Goal: Task Accomplishment & Management: Use online tool/utility

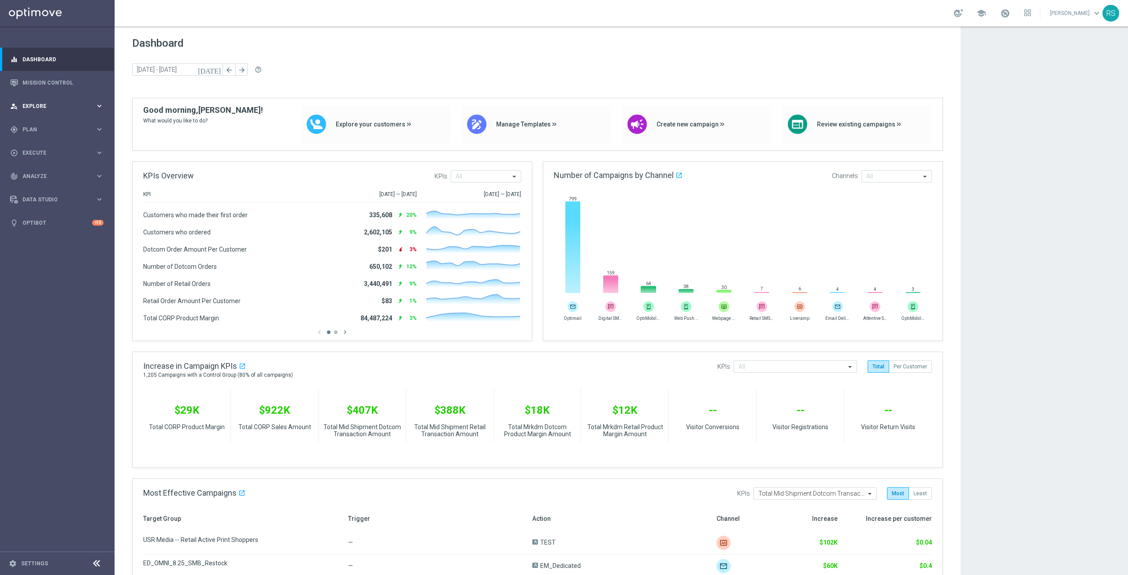
click at [70, 112] on div "person_search Explore keyboard_arrow_right" at bounding box center [57, 105] width 114 height 23
click at [44, 133] on div "Target Group Discovery" at bounding box center [68, 137] width 91 height 13
click at [39, 140] on link "Target Group Discovery" at bounding box center [57, 137] width 69 height 7
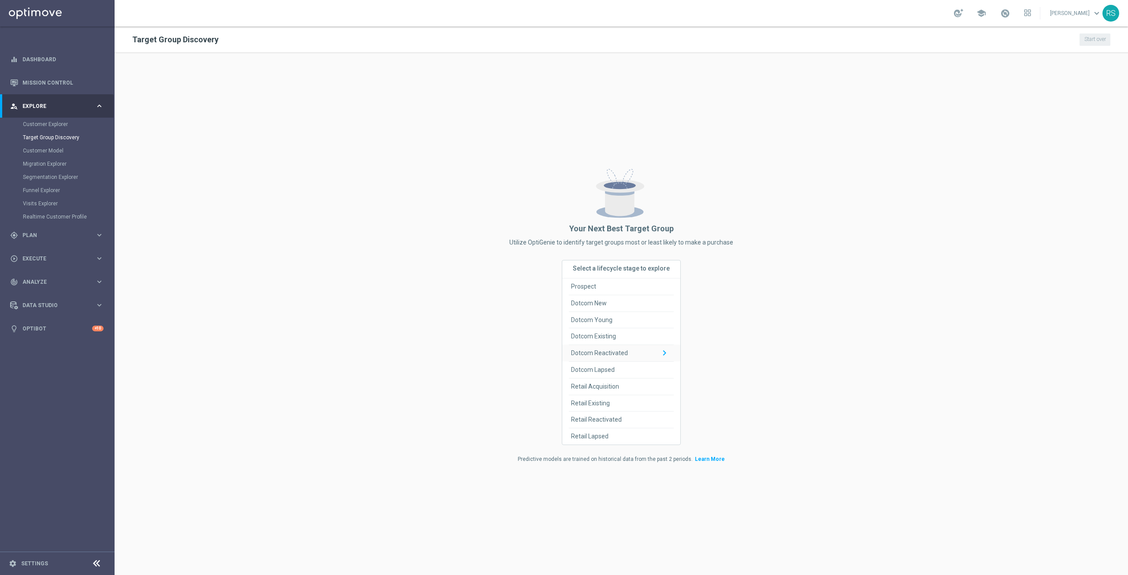
click at [613, 351] on span "Dotcom Reactivated" at bounding box center [599, 353] width 57 height 16
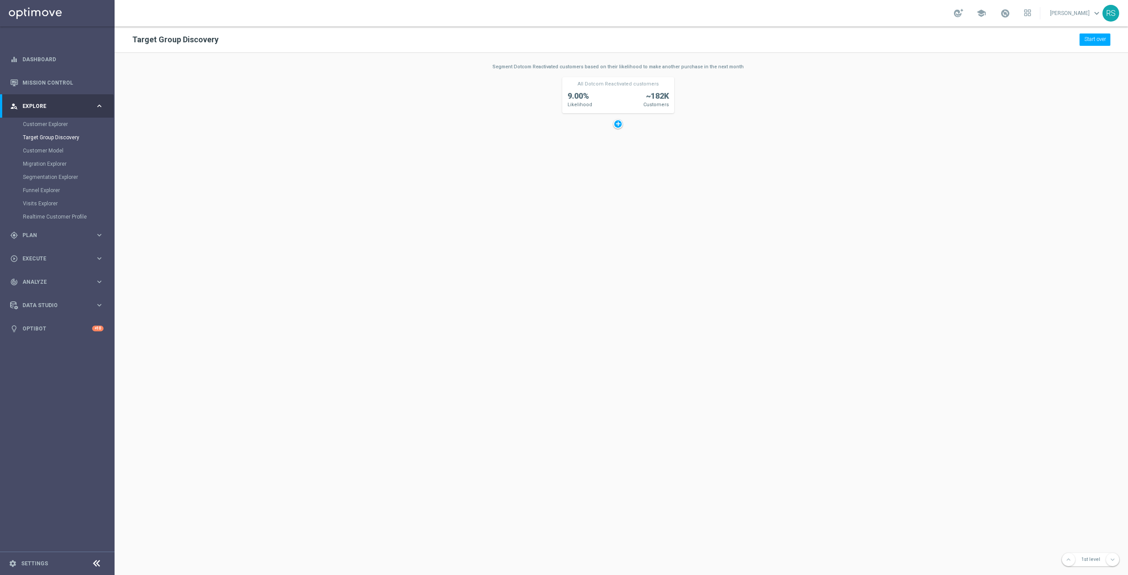
click at [37, 119] on div "Customer Explorer" at bounding box center [68, 124] width 91 height 13
click at [37, 127] on link "Customer Explorer" at bounding box center [57, 124] width 69 height 7
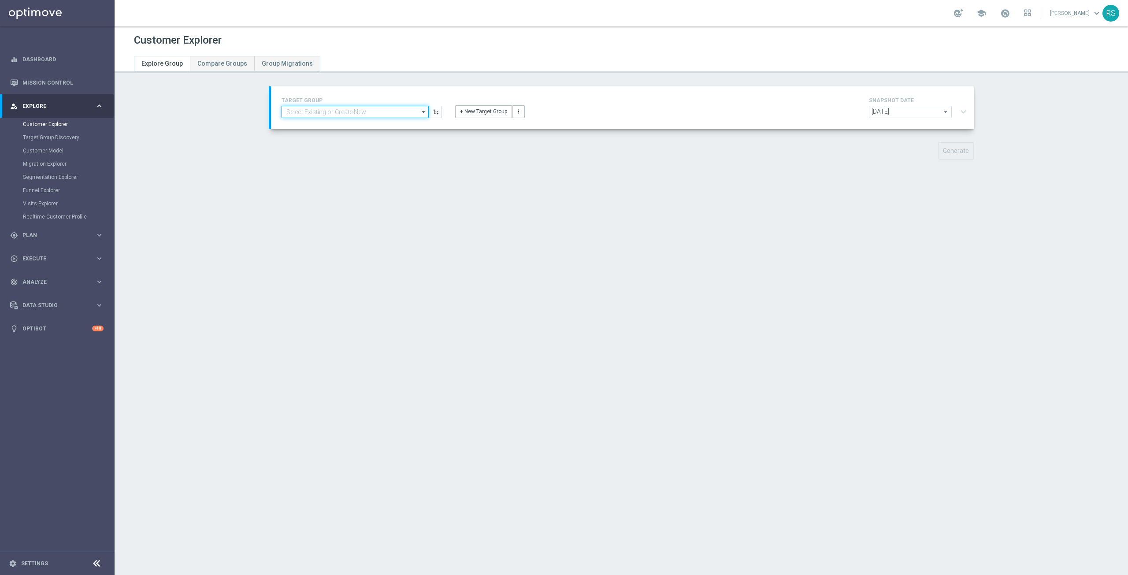
click at [359, 113] on input at bounding box center [354, 112] width 147 height 12
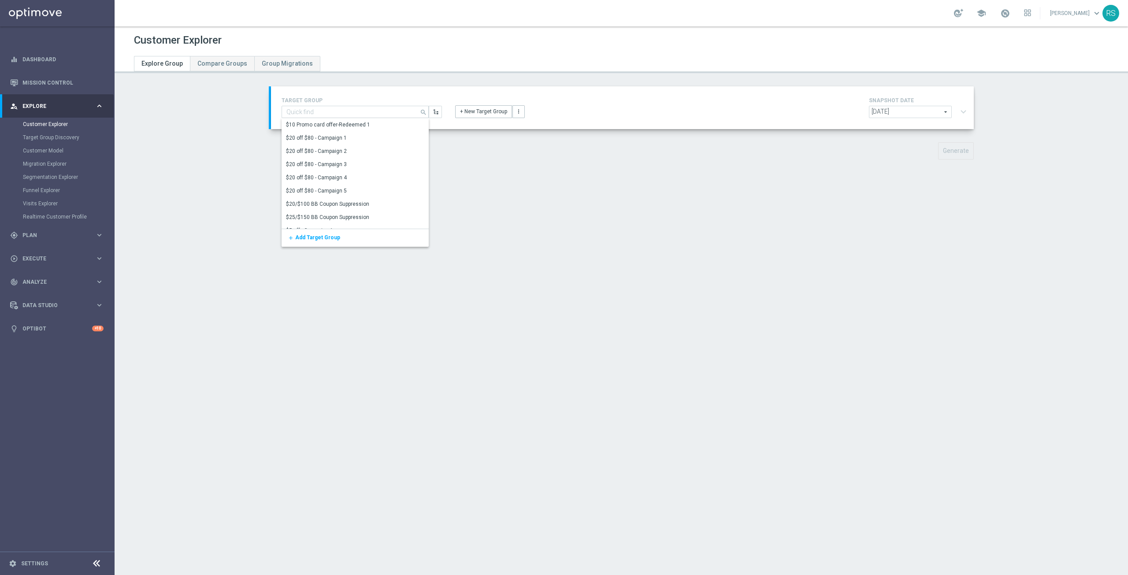
click at [683, 321] on div "Customer Explorer Explore Group Compare Groups Group Migrations TARGET GROUP se…" at bounding box center [621, 300] width 1013 height 548
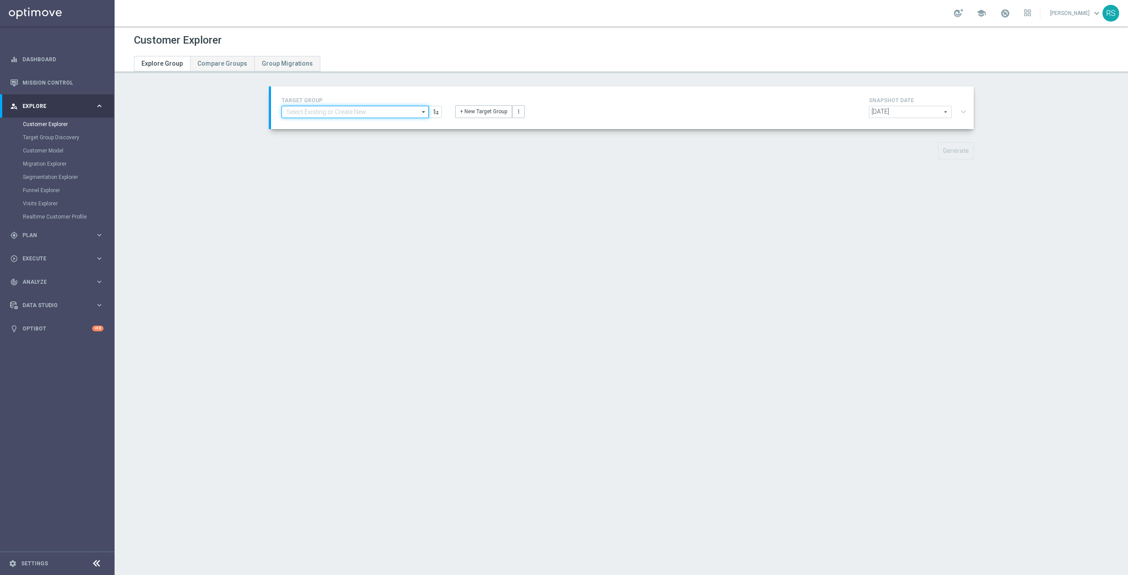
click at [340, 112] on input at bounding box center [354, 112] width 147 height 12
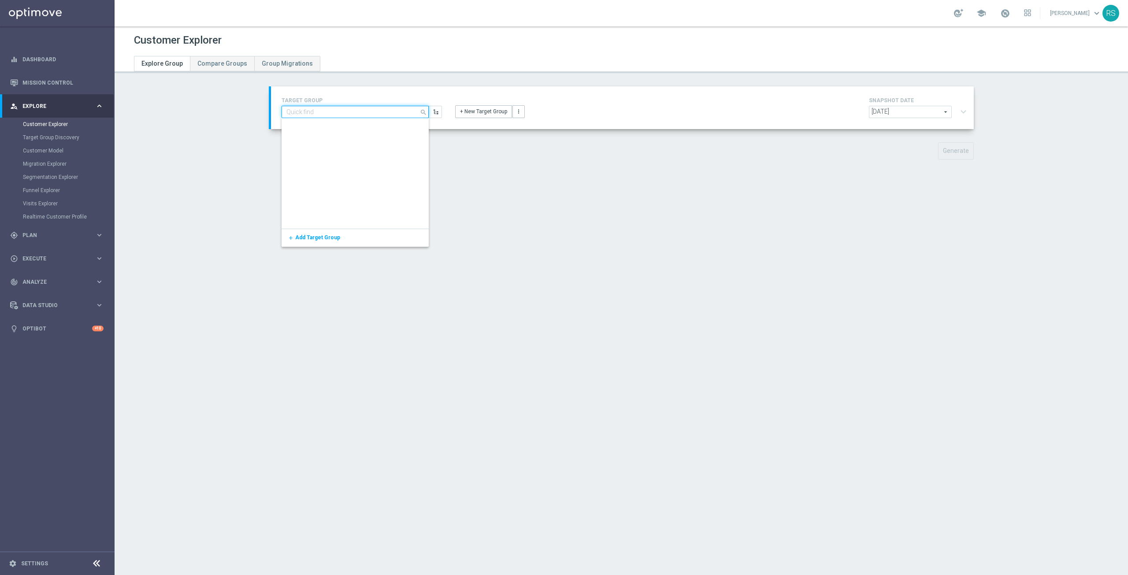
scroll to position [837, 0]
click at [329, 109] on input at bounding box center [354, 112] width 147 height 12
type input "Risk"
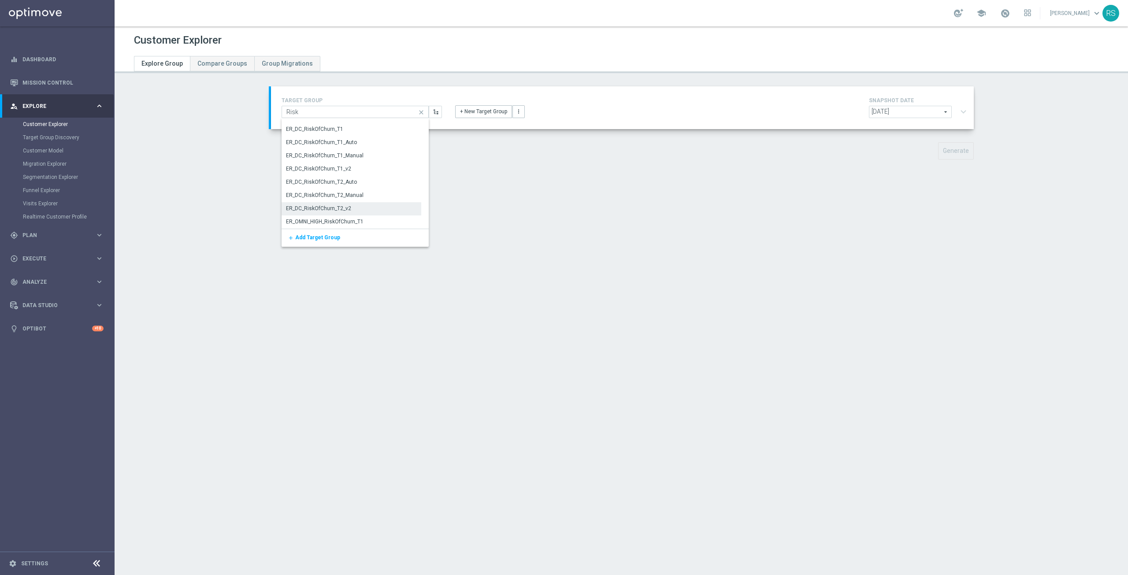
click at [300, 207] on div "ER_DC_RiskOfChurn_T2_v2" at bounding box center [318, 208] width 65 height 8
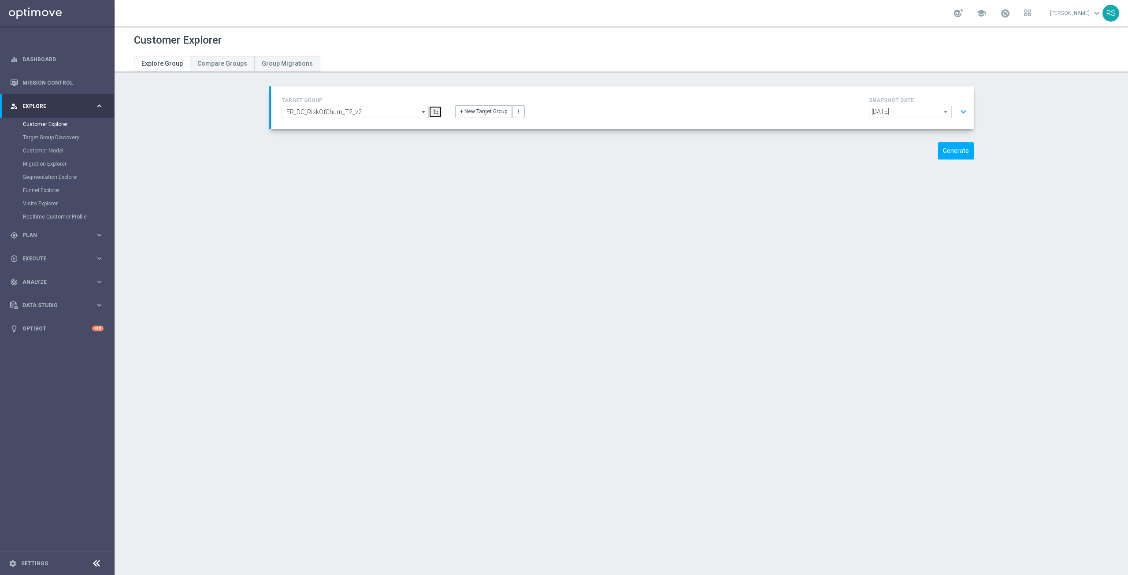
click at [435, 115] on button "button" at bounding box center [435, 112] width 13 height 12
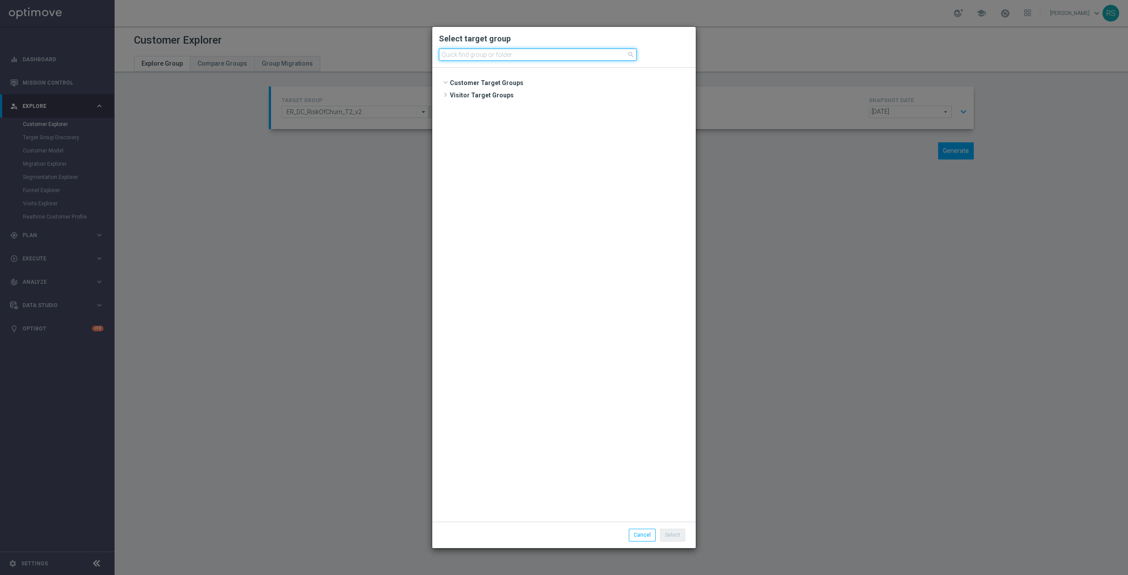
scroll to position [587, 0]
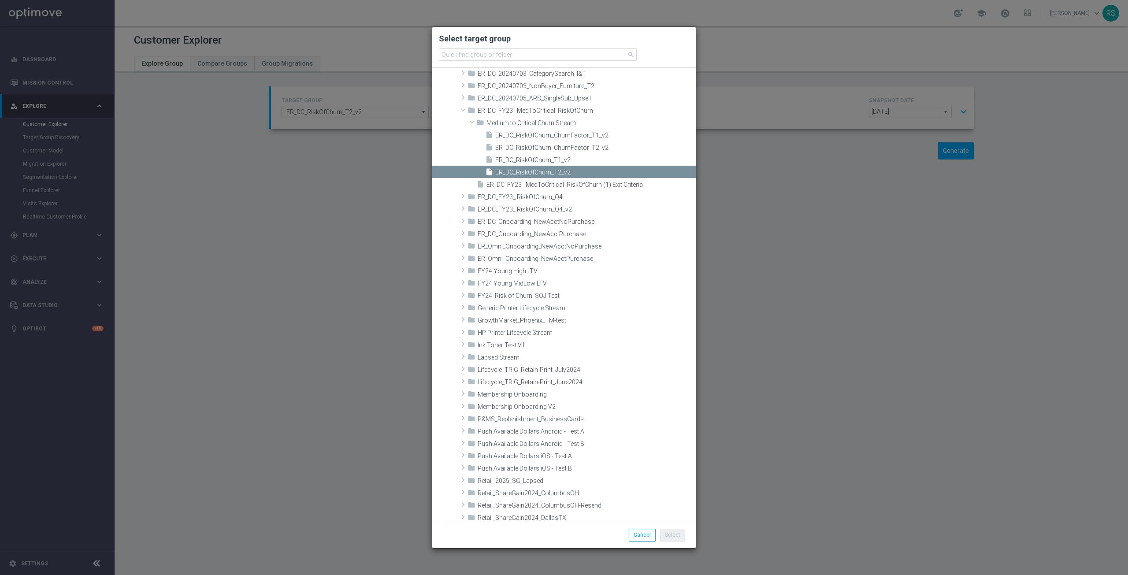
click at [355, 260] on modal-container "Select target group search Customer Target Groups" at bounding box center [564, 287] width 1128 height 575
click at [818, 248] on modal-container "Select target group search Customer Target Groups" at bounding box center [564, 287] width 1128 height 575
click at [648, 536] on button "Cancel" at bounding box center [642, 535] width 27 height 12
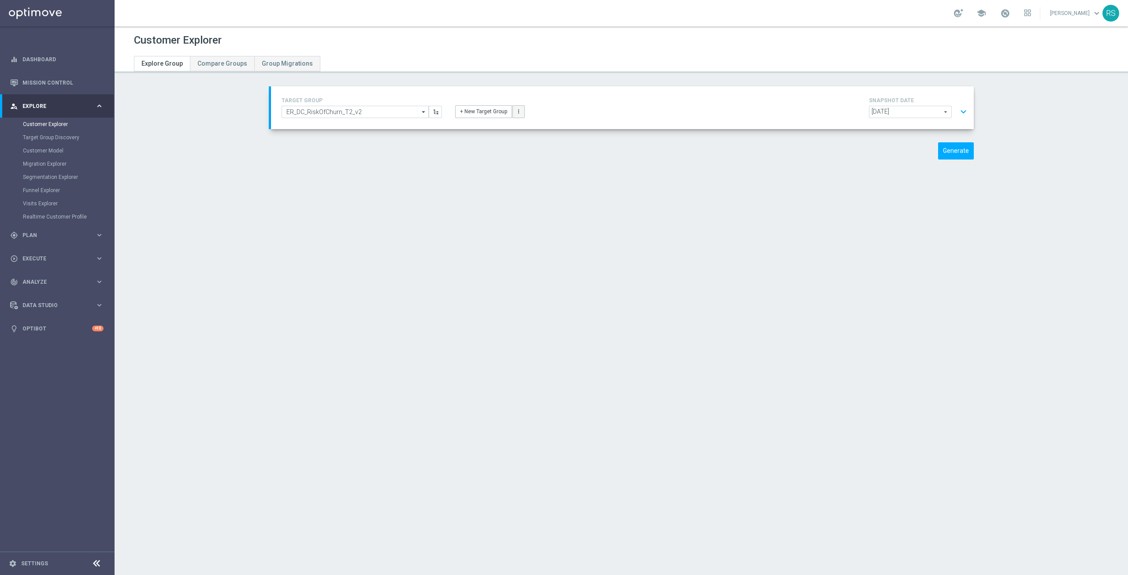
click at [518, 113] on button "more_vert" at bounding box center [518, 111] width 12 height 12
drag, startPoint x: 654, startPoint y: 212, endPoint x: 843, endPoint y: 165, distance: 194.7
click at [655, 213] on div "Customer Explorer Explore Group Compare Groups Group Migrations TARGET GROUP ER…" at bounding box center [621, 300] width 1013 height 548
drag, startPoint x: 201, startPoint y: 189, endPoint x: 189, endPoint y: 182, distance: 14.0
click at [201, 189] on div "Customer Explorer Explore Group Compare Groups Group Migrations TARGET GROUP ER…" at bounding box center [621, 300] width 1013 height 548
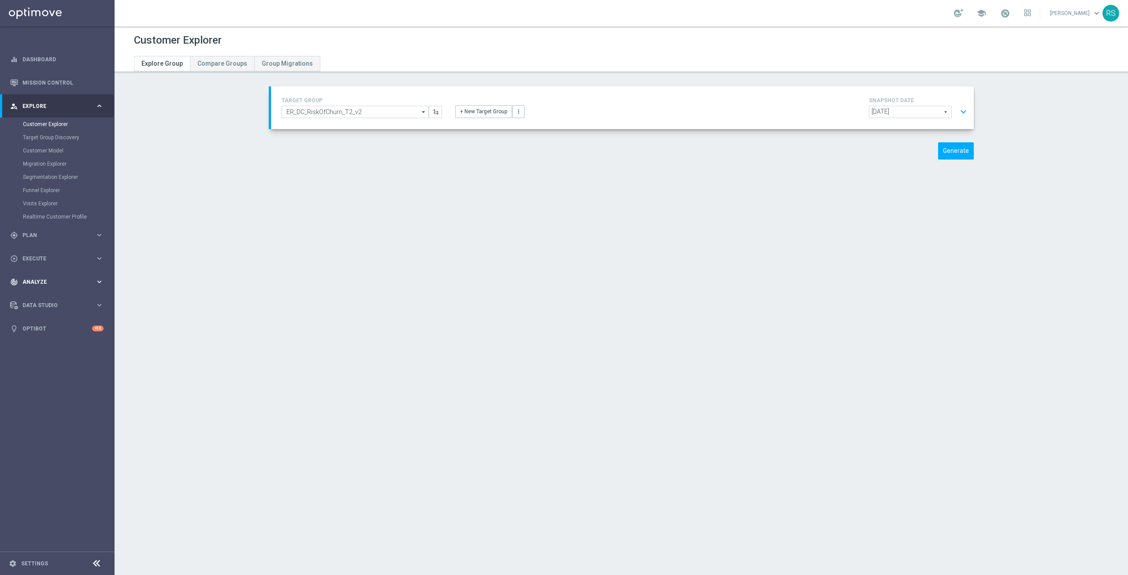
click at [41, 281] on span "Analyze" at bounding box center [58, 281] width 73 height 5
click at [43, 207] on link "Marketing Plan Explorer" at bounding box center [57, 207] width 69 height 7
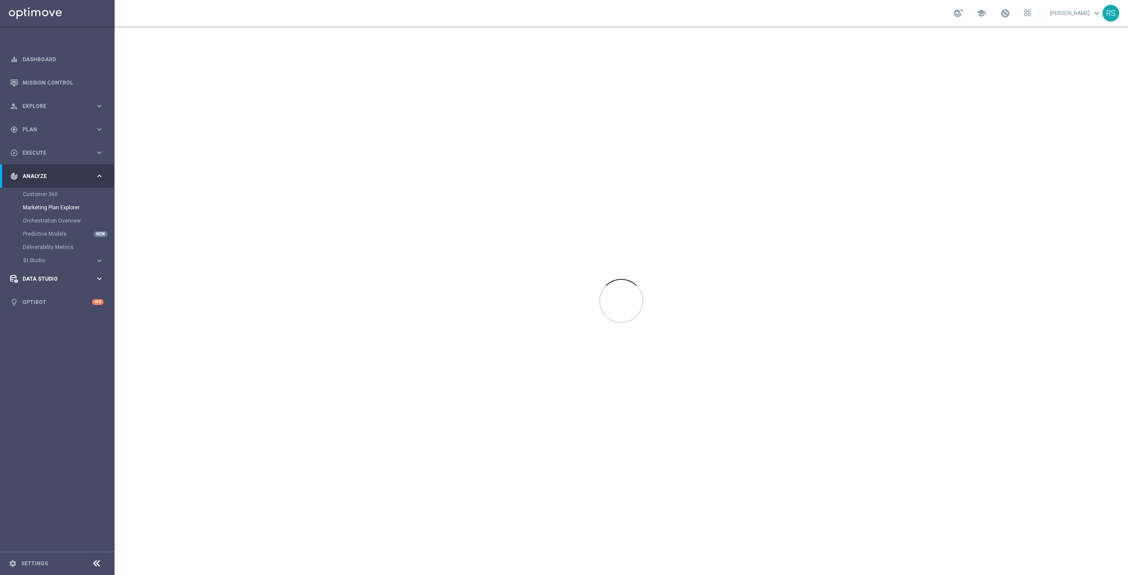
click at [60, 282] on div "Data Studio" at bounding box center [52, 279] width 85 height 8
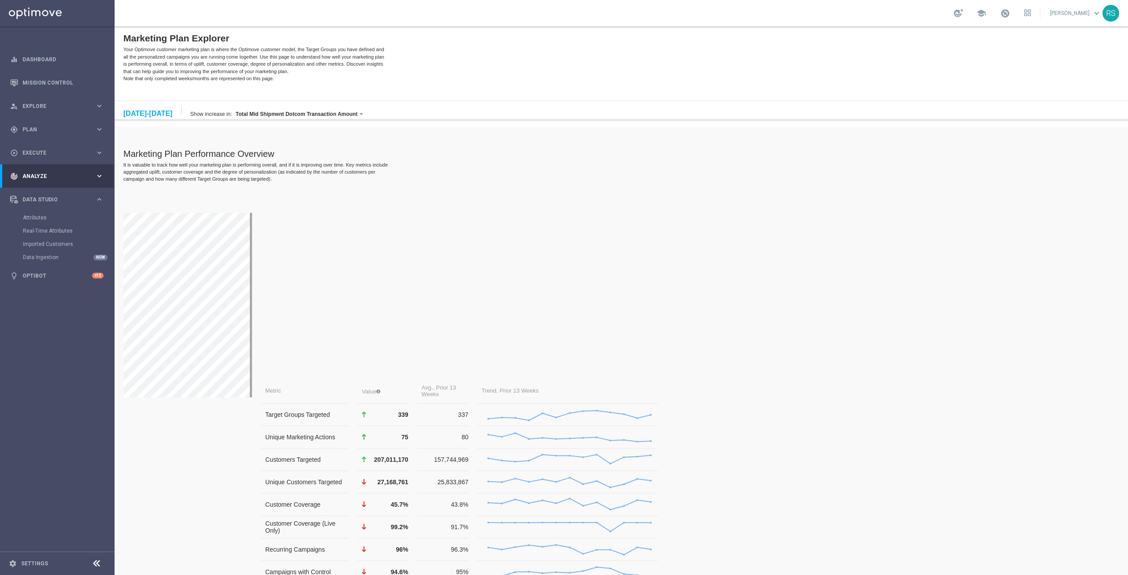
click at [51, 177] on span "Analyze" at bounding box center [58, 176] width 73 height 5
click at [38, 190] on div "Customer 360" at bounding box center [68, 194] width 91 height 13
click at [40, 197] on link "Customer 360" at bounding box center [57, 194] width 69 height 7
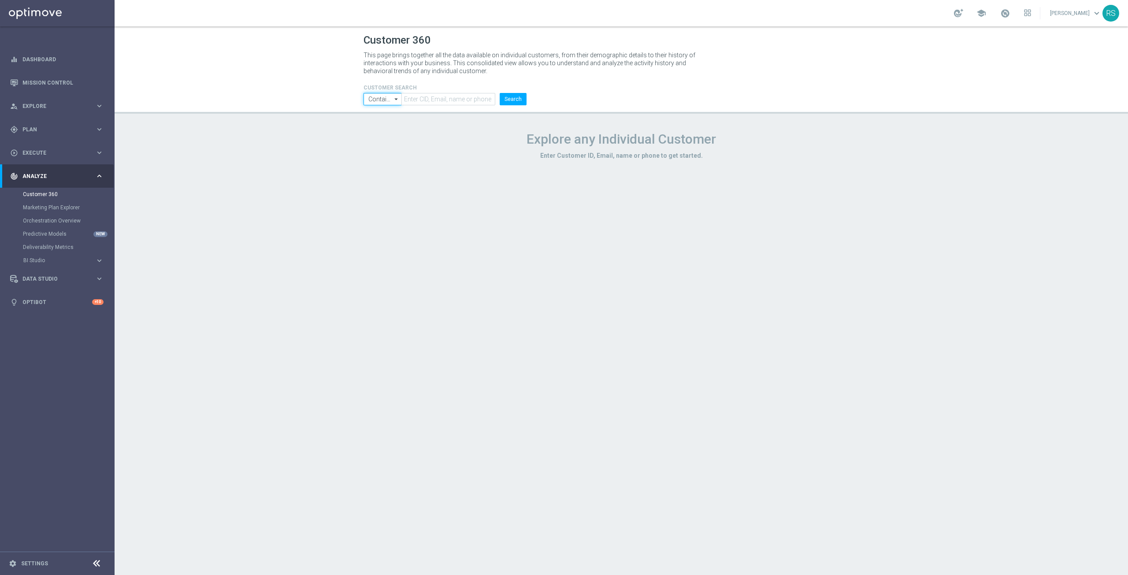
click at [389, 100] on input "Contains" at bounding box center [382, 99] width 38 height 12
click at [381, 172] on div "Customer 360 This page brings together all the data available on individual cus…" at bounding box center [621, 300] width 1013 height 548
type input "Contains"
click at [429, 100] on input "text" at bounding box center [448, 99] width 94 height 12
click at [34, 63] on link "Dashboard" at bounding box center [62, 59] width 81 height 23
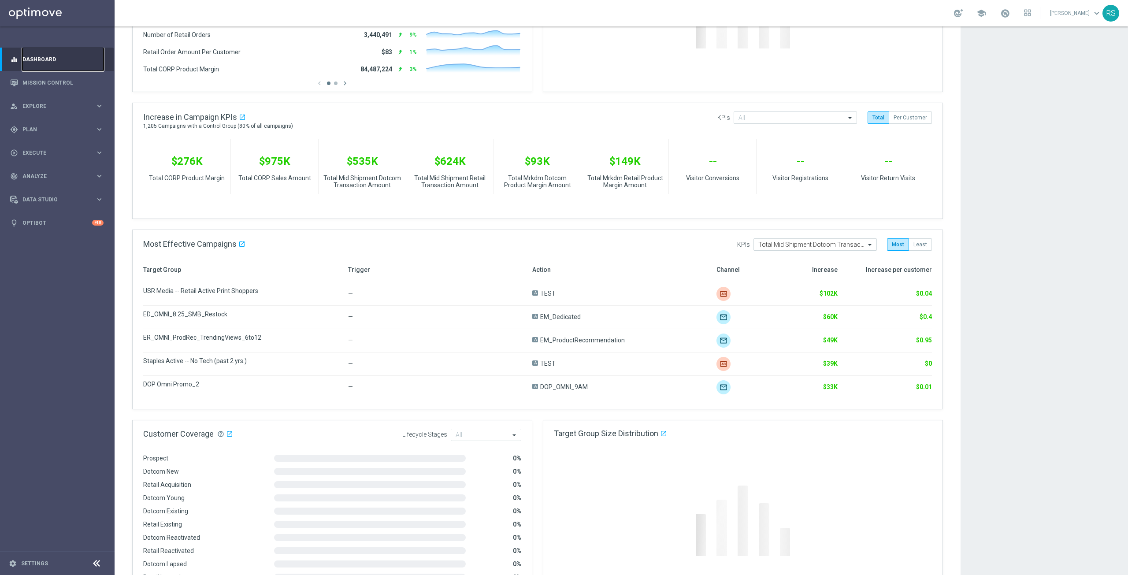
scroll to position [284, 0]
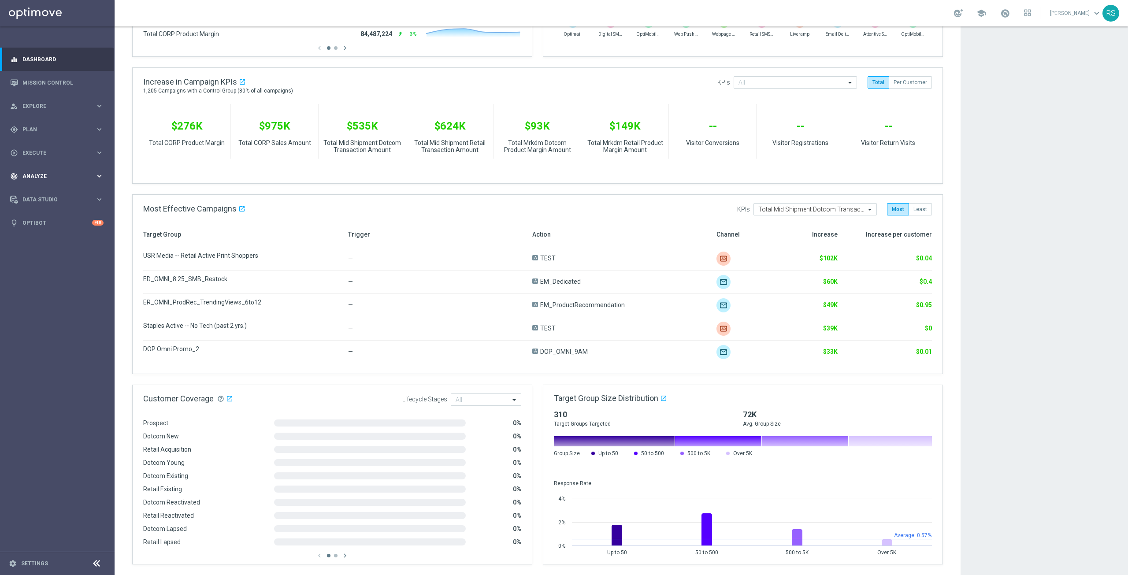
click at [37, 172] on div "track_changes Analyze" at bounding box center [52, 176] width 85 height 8
click at [49, 248] on link "Deliverability Metrics" at bounding box center [57, 247] width 69 height 7
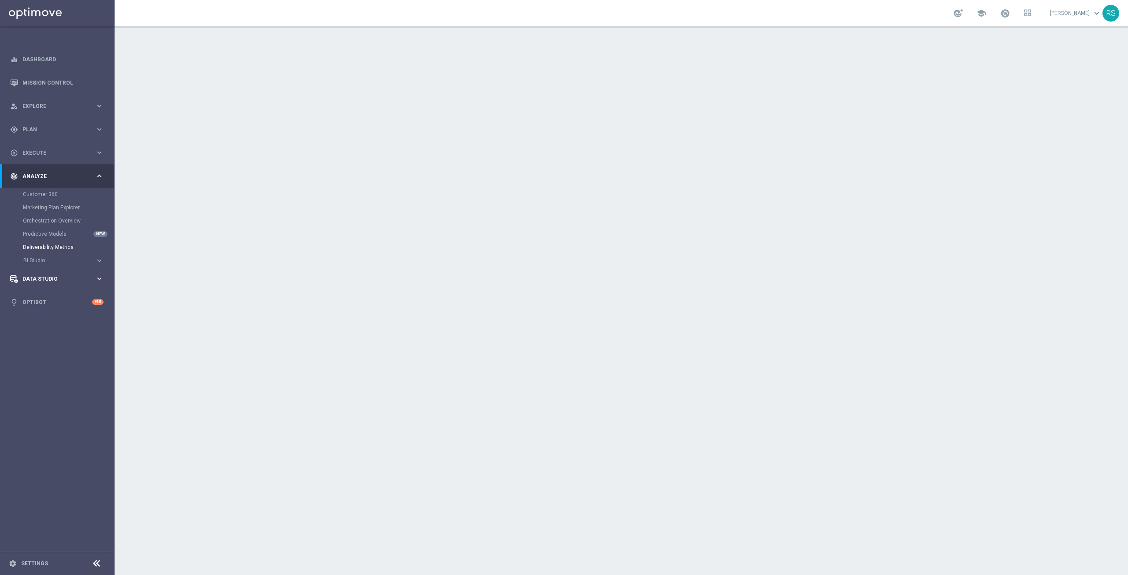
click at [33, 282] on div "Data Studio" at bounding box center [52, 279] width 85 height 8
click at [28, 221] on link "Attributes" at bounding box center [57, 217] width 69 height 7
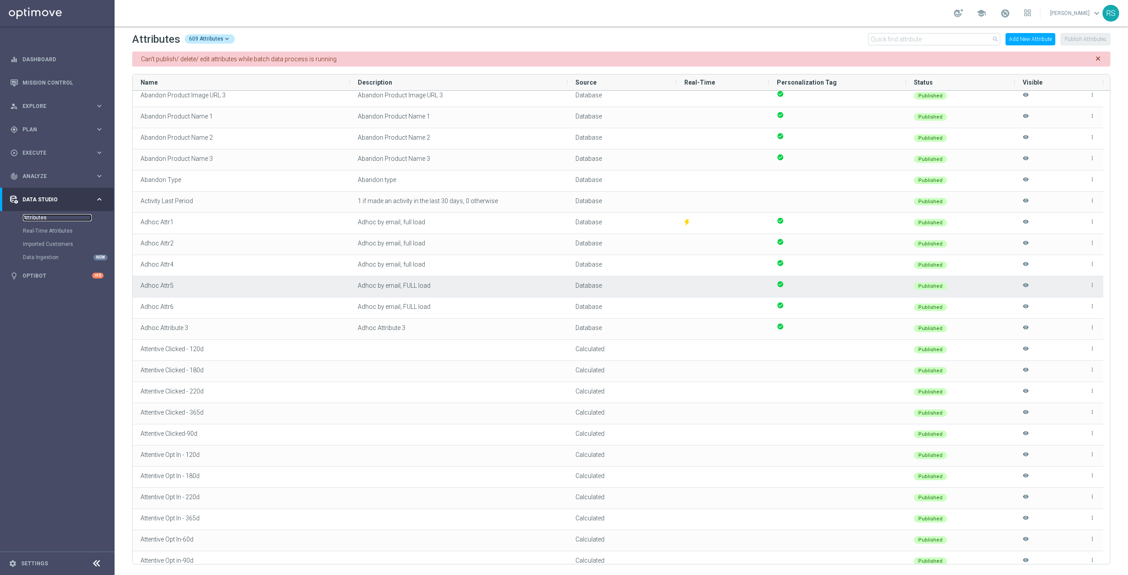
scroll to position [220, 0]
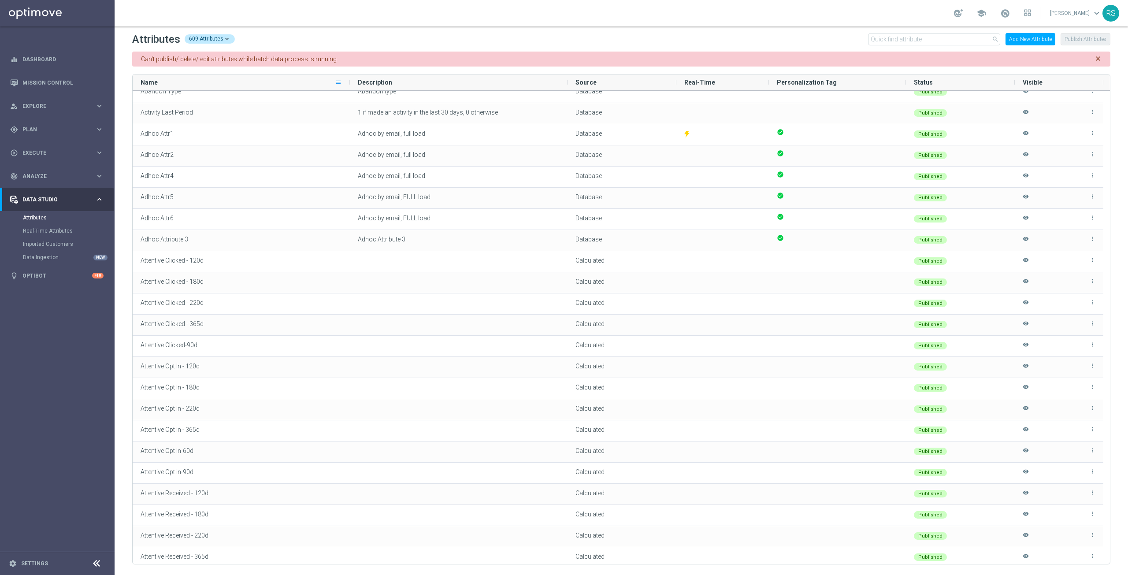
click at [336, 82] on span at bounding box center [338, 82] width 7 height 7
click at [24, 314] on sidenavbar "equalizer Dashboard Mission Control" at bounding box center [57, 287] width 115 height 575
click at [45, 96] on div "person_search Explore keyboard_arrow_right" at bounding box center [57, 105] width 114 height 23
click at [44, 191] on link "Funnel Explorer" at bounding box center [57, 190] width 69 height 7
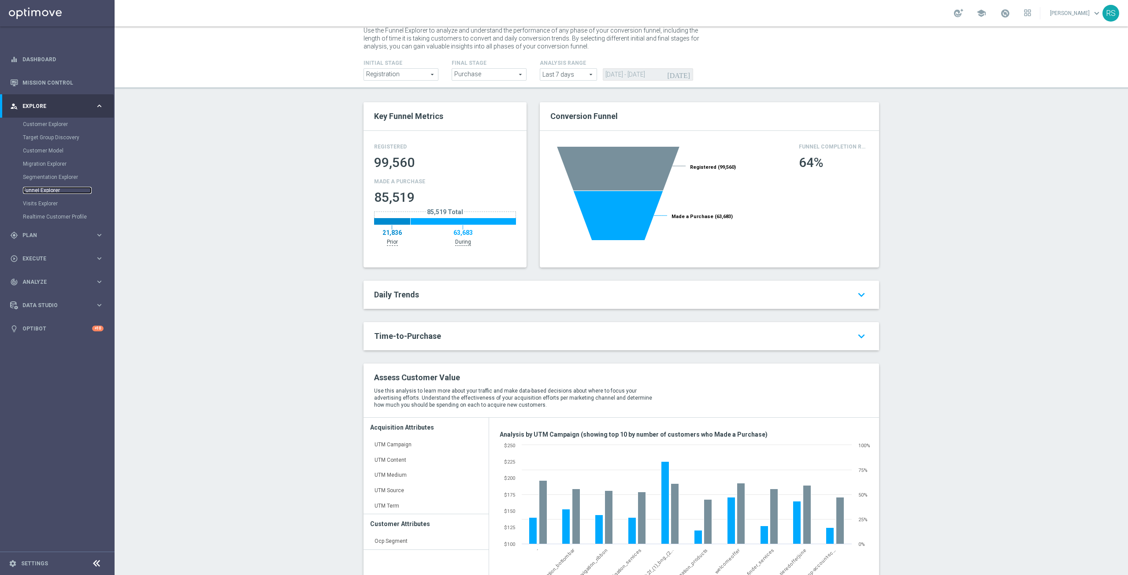
scroll to position [24, 0]
click at [429, 295] on h2 "Daily Trends keyboard_arrow_down" at bounding box center [621, 295] width 494 height 11
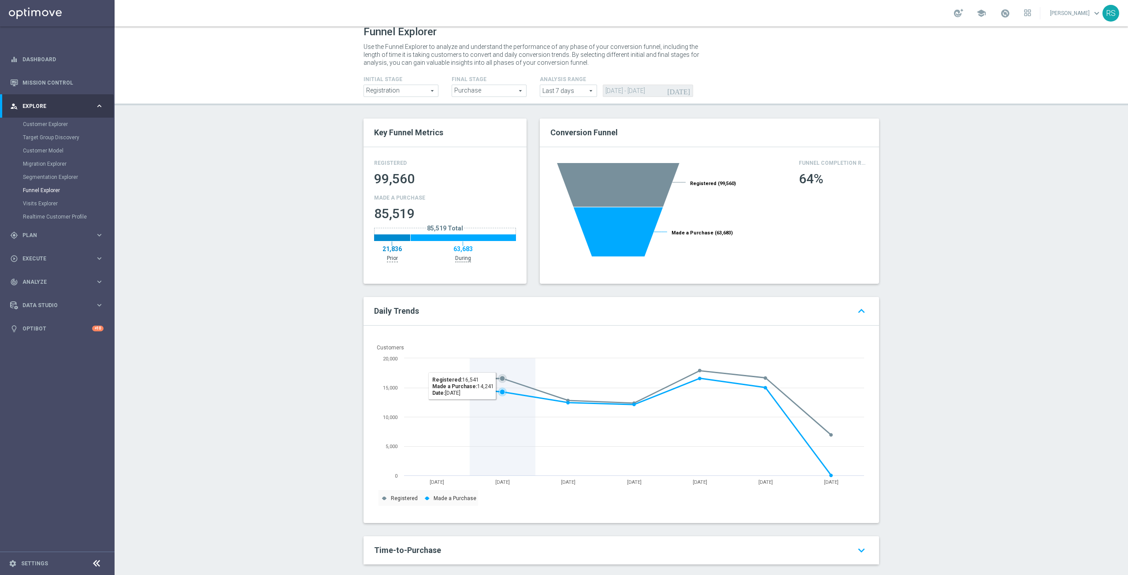
scroll to position [0, 0]
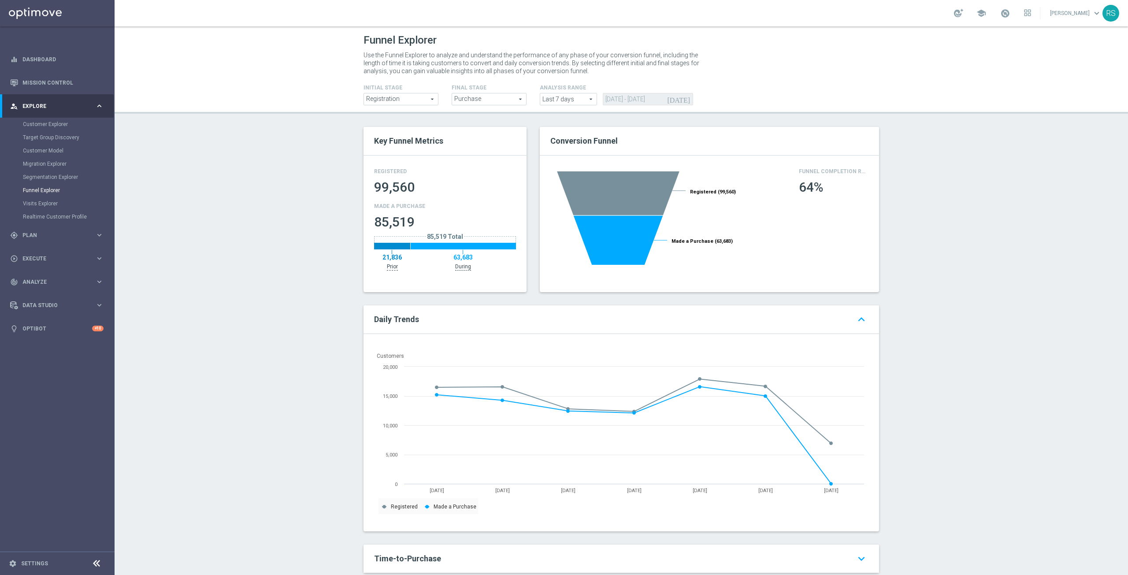
click at [429, 98] on span "Registration" at bounding box center [401, 98] width 74 height 11
click at [499, 100] on span "Purchase" at bounding box center [489, 98] width 74 height 11
click at [427, 100] on span "Registration" at bounding box center [401, 98] width 74 height 11
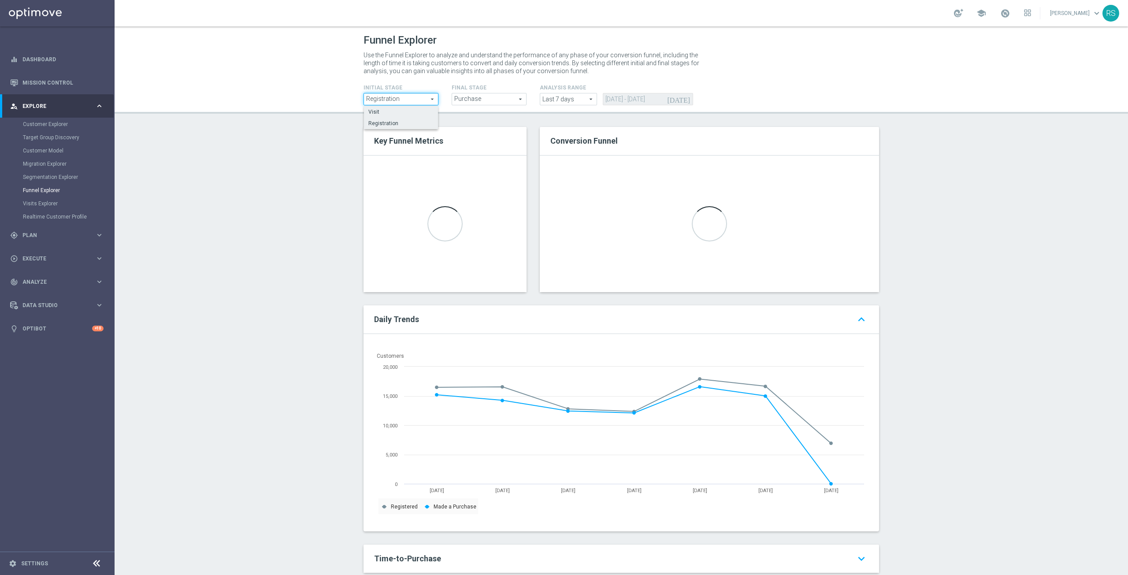
click at [381, 111] on span "Visit" at bounding box center [400, 111] width 65 height 7
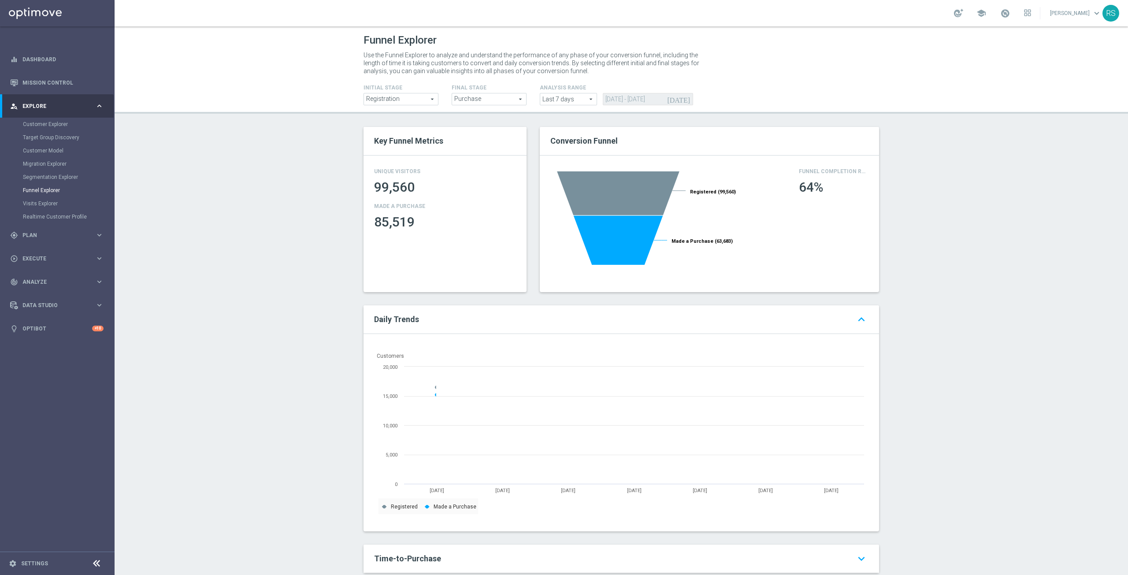
type input "Visit"
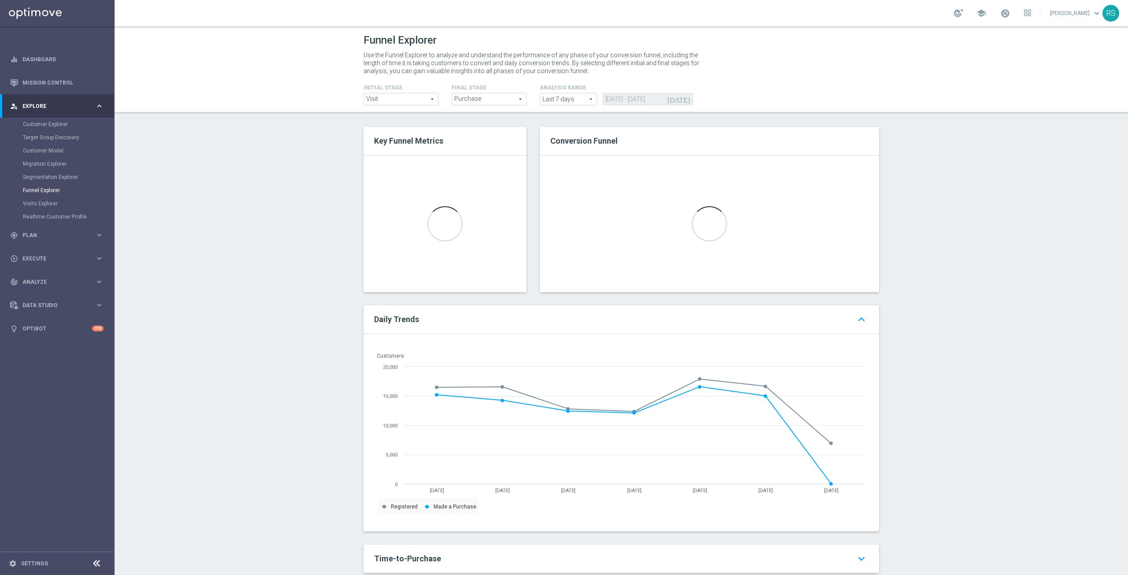
click at [515, 99] on span "Purchase" at bounding box center [489, 98] width 74 height 11
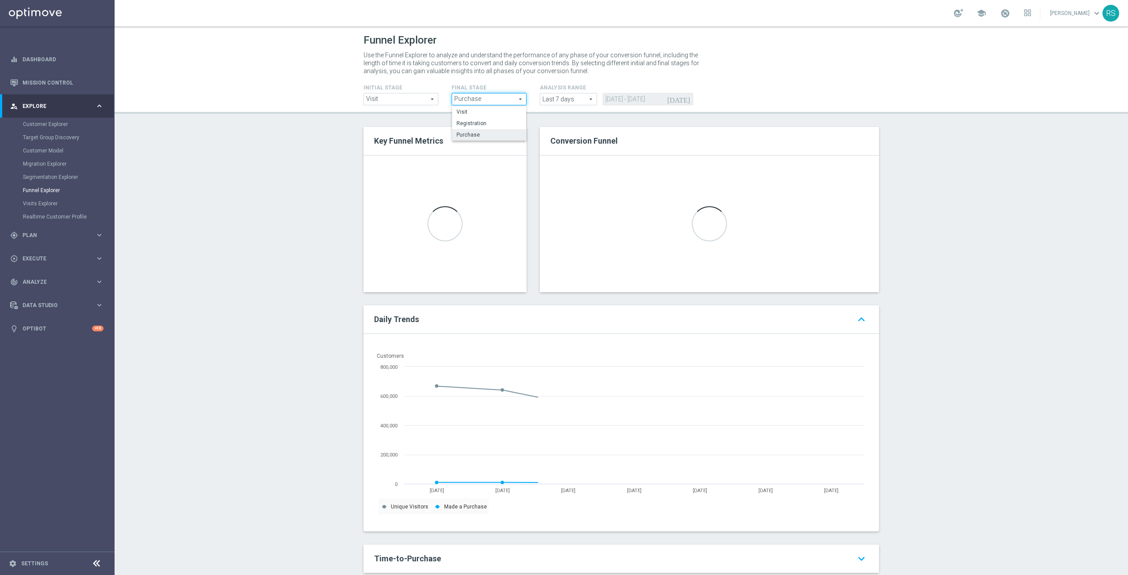
click at [515, 99] on span "Purchase" at bounding box center [489, 98] width 74 height 11
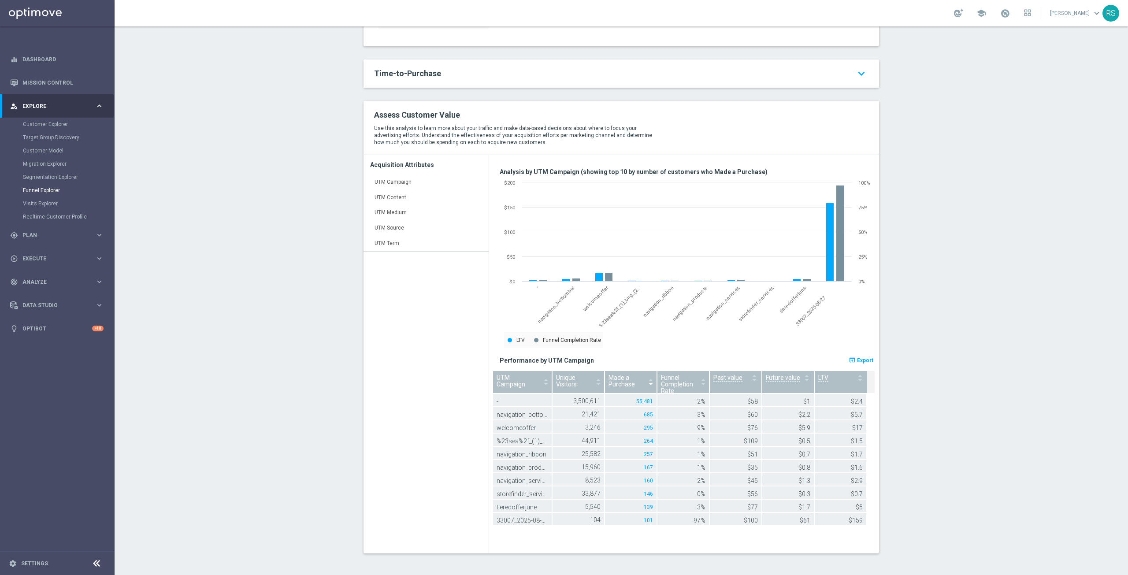
scroll to position [486, 0]
click at [836, 252] on rect at bounding box center [840, 233] width 8 height 96
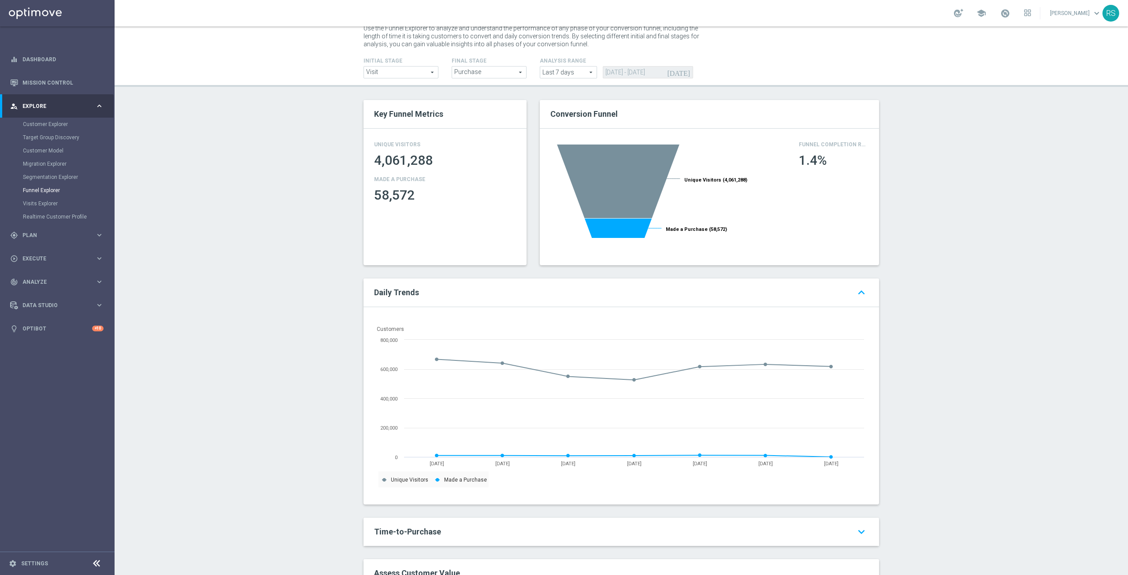
scroll to position [0, 0]
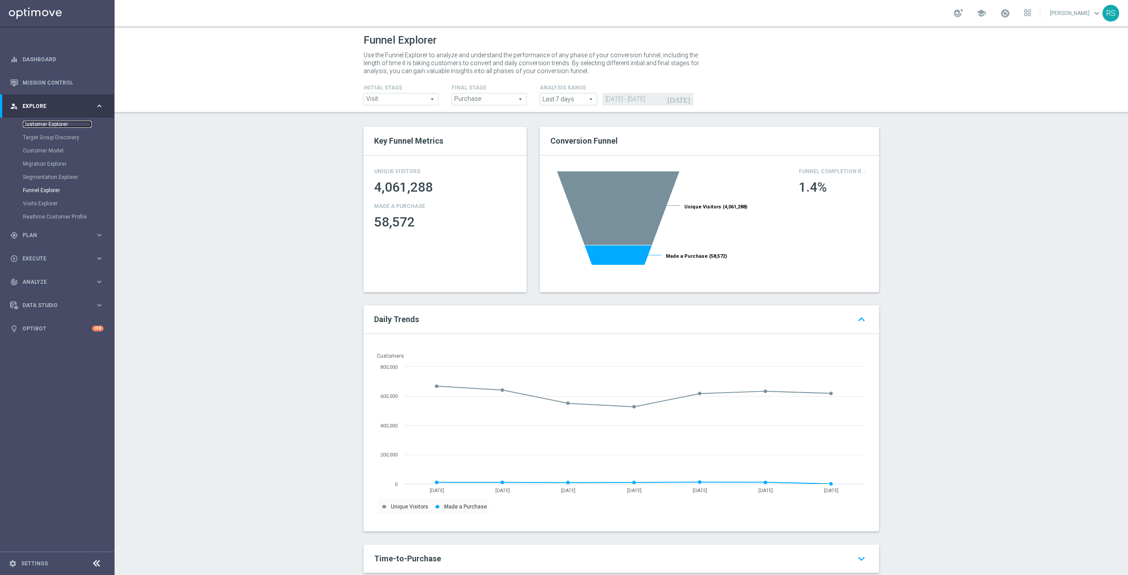
click at [43, 125] on link "Customer Explorer" at bounding box center [57, 124] width 69 height 7
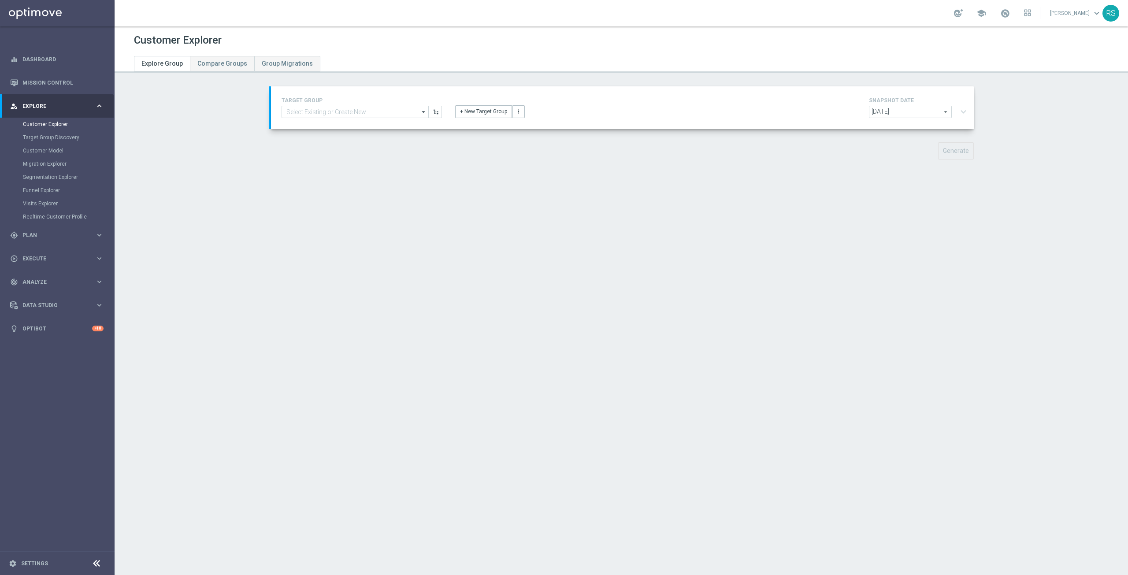
click at [419, 115] on icon "arrow_drop_down" at bounding box center [423, 111] width 9 height 11
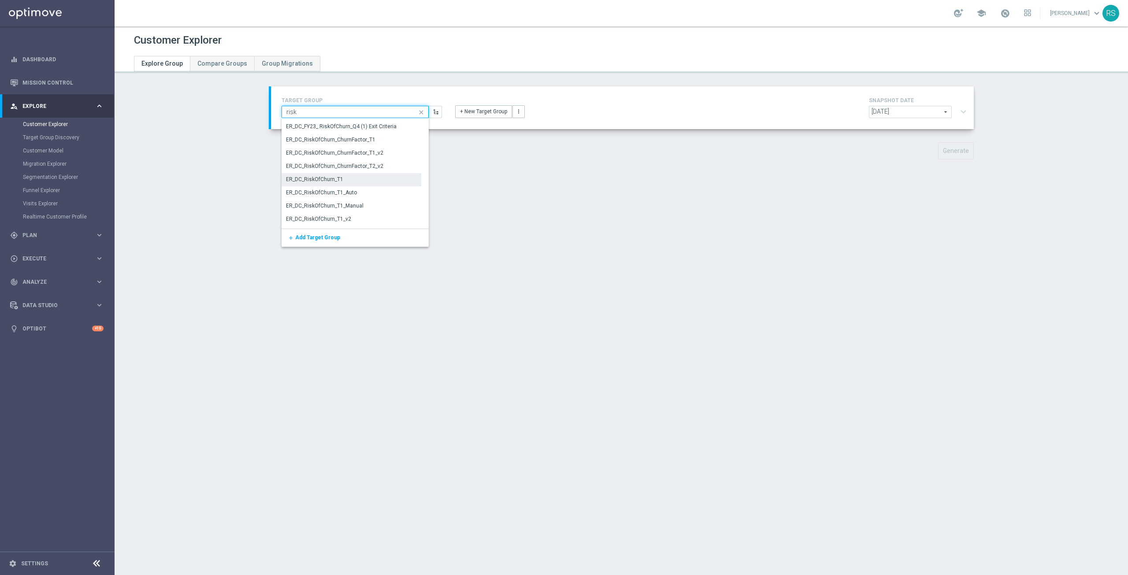
scroll to position [308, 0]
type input "risk"
click at [314, 179] on div "ER_DC_RiskOfChurn_T1" at bounding box center [314, 178] width 57 height 8
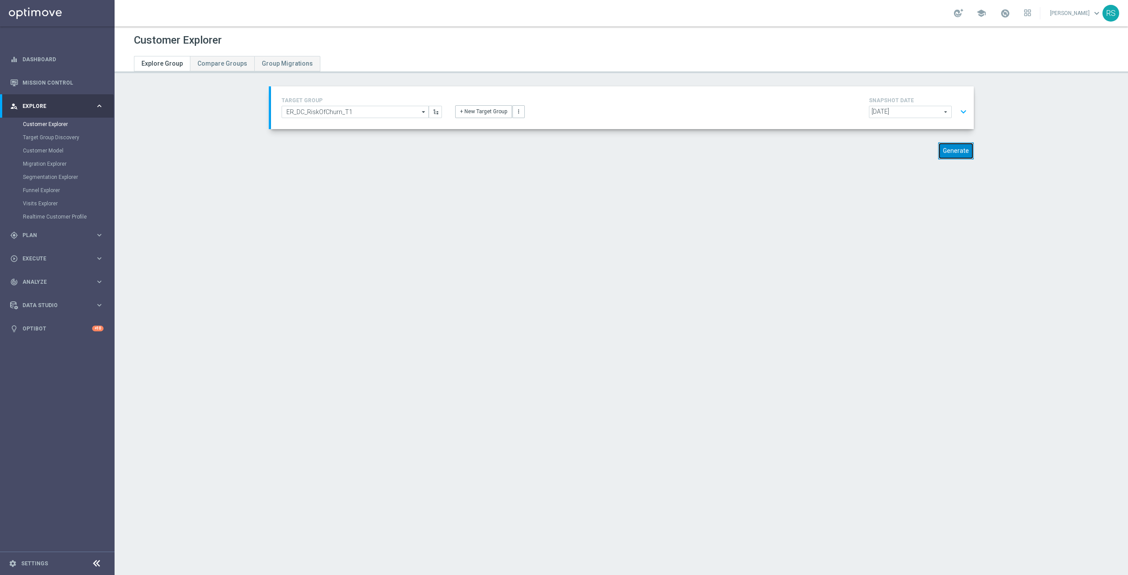
click at [958, 153] on button "Generate" at bounding box center [956, 150] width 36 height 17
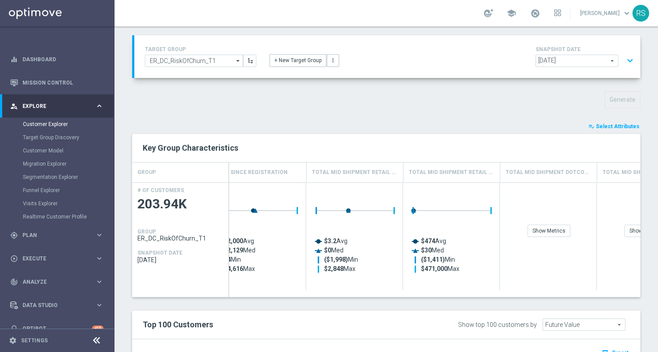
scroll to position [0, 214]
click at [351, 100] on div "Generate" at bounding box center [386, 99] width 521 height 17
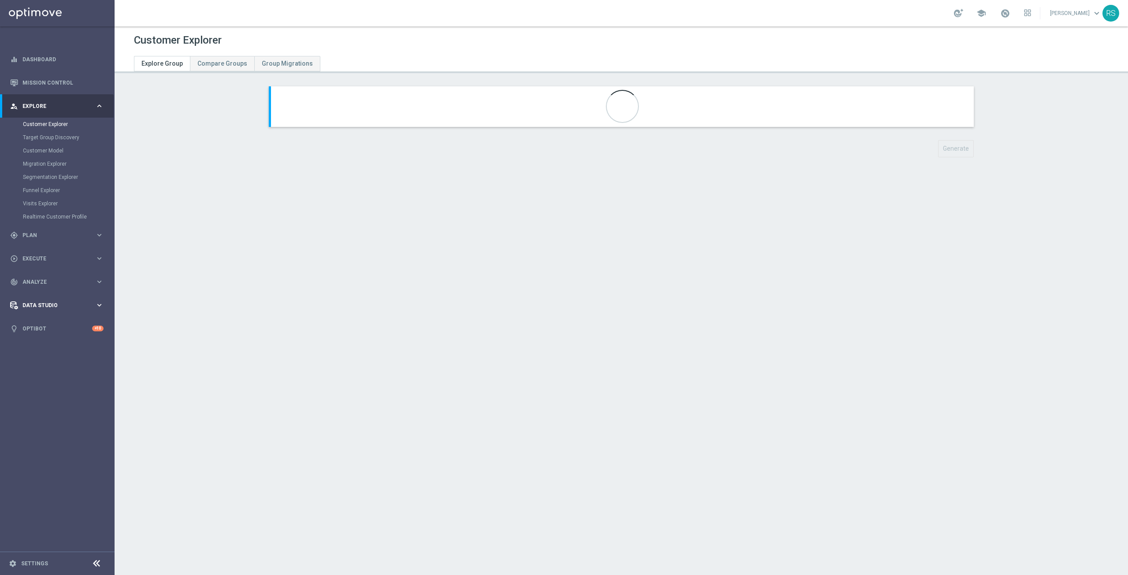
click at [52, 301] on div "Data Studio" at bounding box center [52, 305] width 85 height 8
click at [45, 79] on link "Mission Control" at bounding box center [62, 82] width 81 height 23
